Goal: Task Accomplishment & Management: Manage account settings

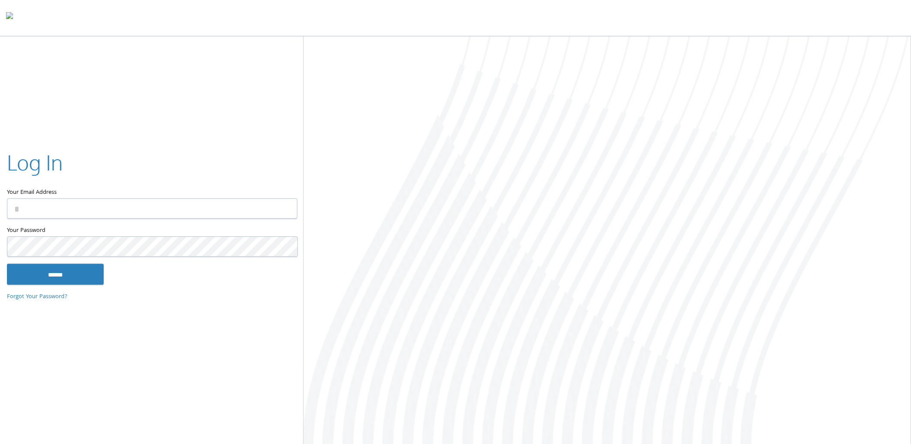
click at [139, 214] on input "Your Email Address" at bounding box center [152, 209] width 291 height 20
type input "**********"
click at [7, 264] on input "******" at bounding box center [55, 274] width 97 height 21
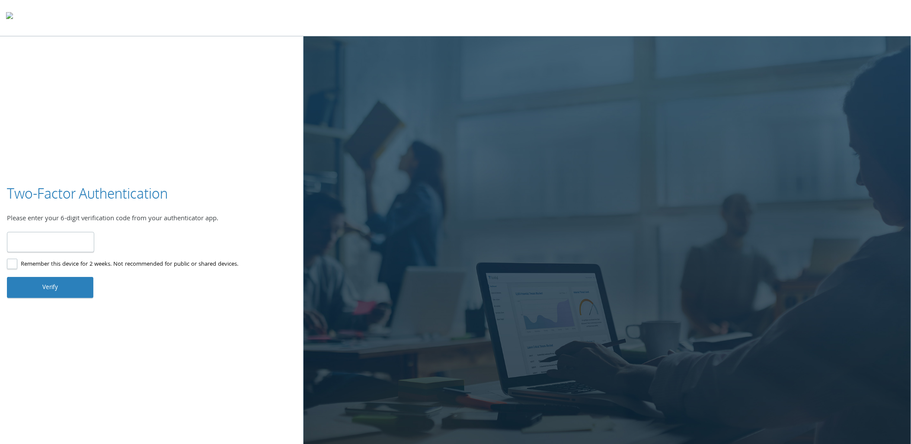
type input "******"
